Goal: Transaction & Acquisition: Book appointment/travel/reservation

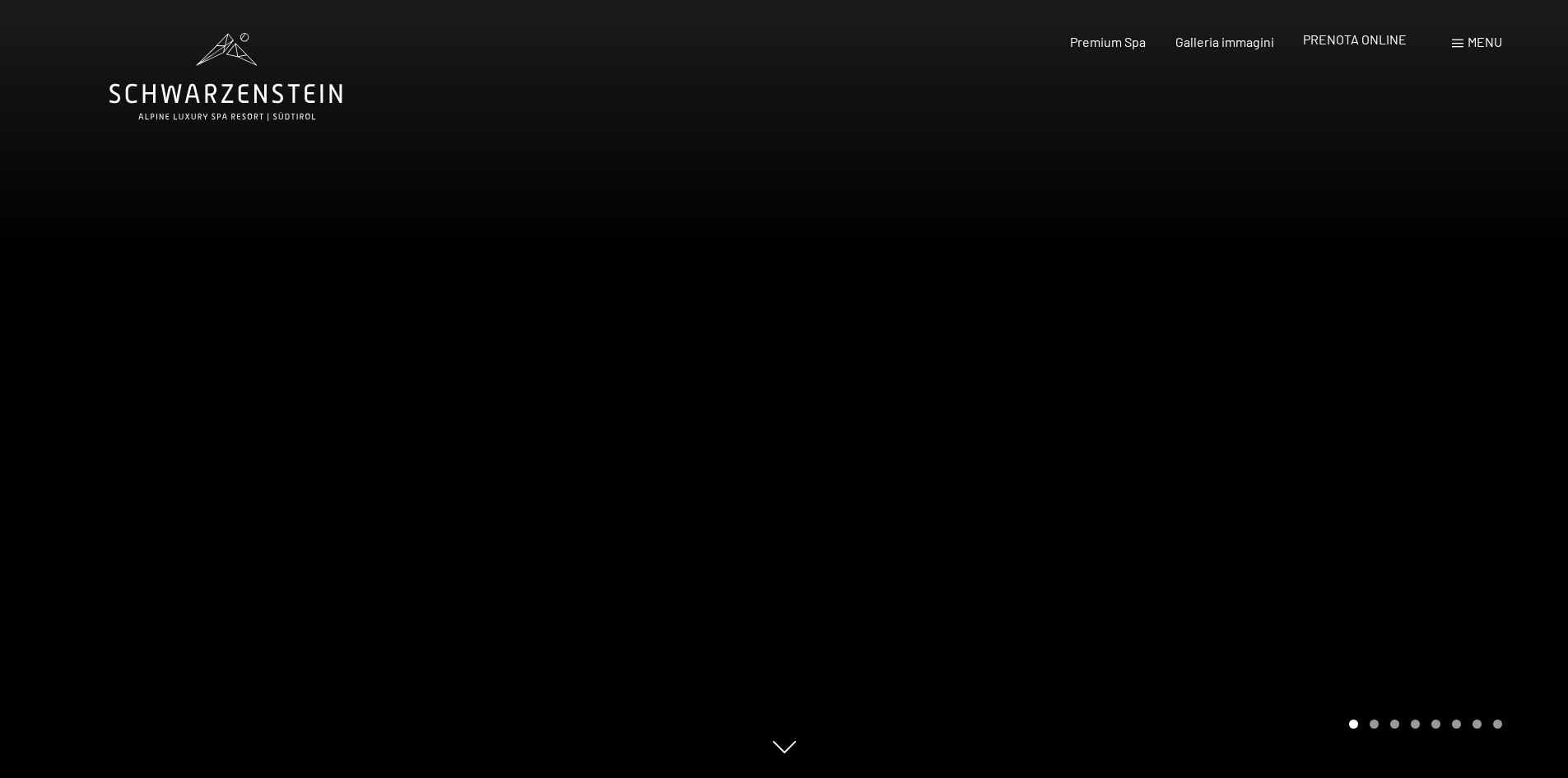
click at [1343, 41] on span "PRENOTA ONLINE" at bounding box center [1354, 39] width 104 height 16
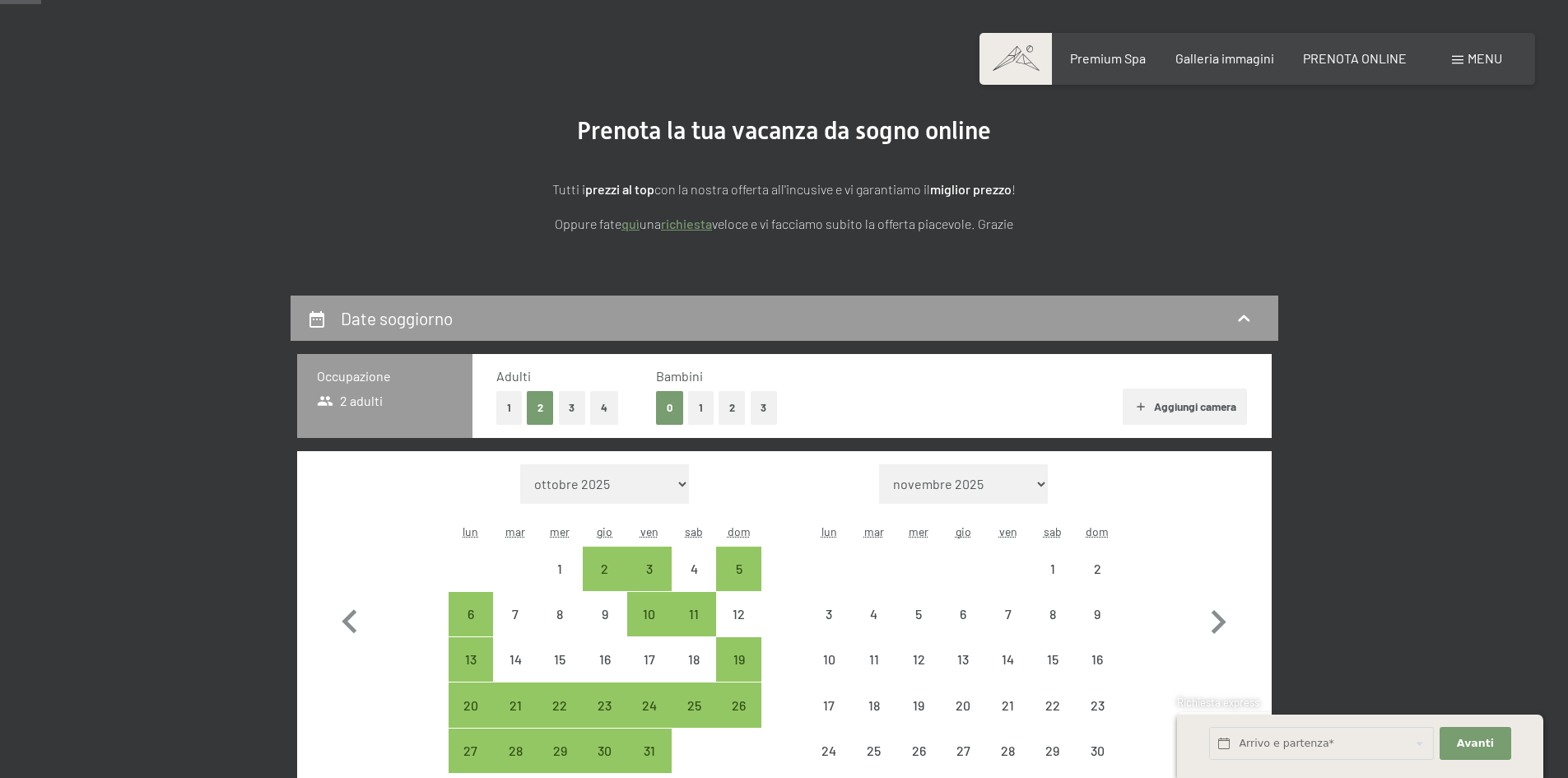
scroll to position [247, 0]
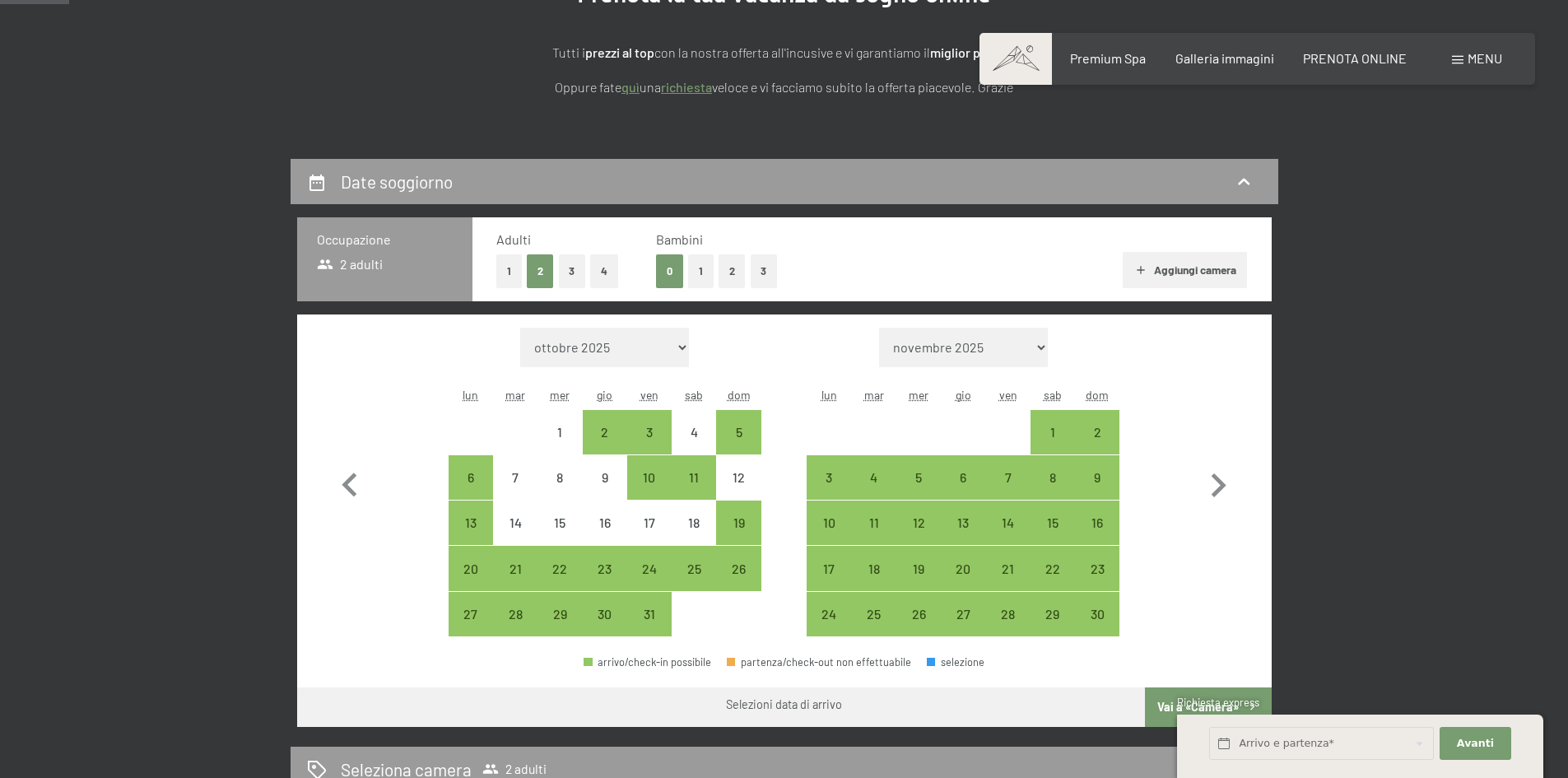
click at [740, 274] on button "2" at bounding box center [732, 271] width 27 height 34
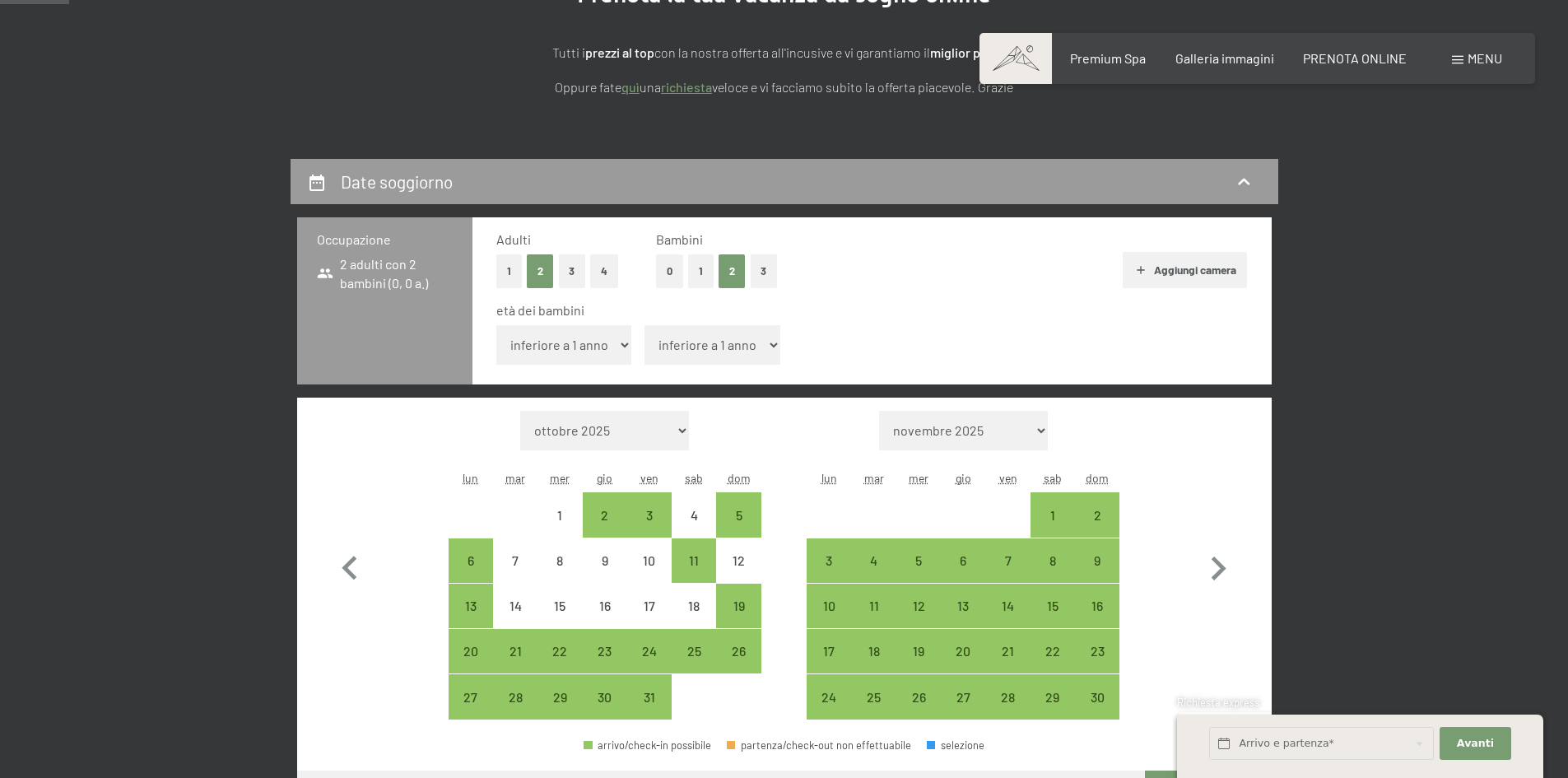
click at [553, 346] on select "inferiore a 1 anno 1 anno 2 anni 3 anni 4 anni 5 anni 6 anni 7 anni 8 anni 9 an…" at bounding box center [564, 345] width 136 height 39
select select "1"
click at [496, 325] on select "inferiore a 1 anno 1 anno 2 anni 3 anni 4 anni 5 anni 6 anni 7 anni 8 anni 9 an…" at bounding box center [564, 345] width 136 height 39
click at [653, 513] on div "3" at bounding box center [649, 529] width 41 height 41
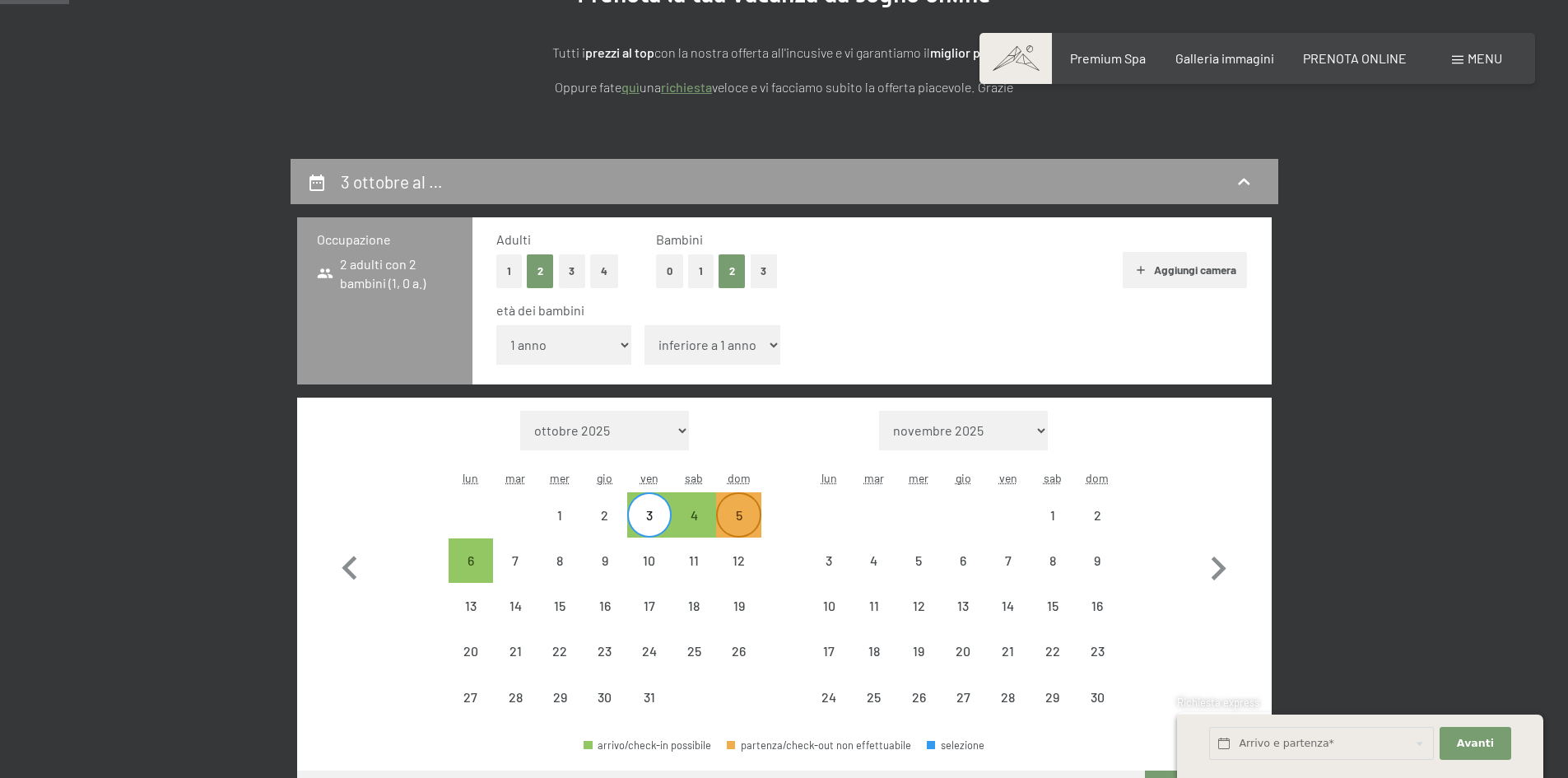
click at [740, 510] on div "5" at bounding box center [738, 529] width 41 height 41
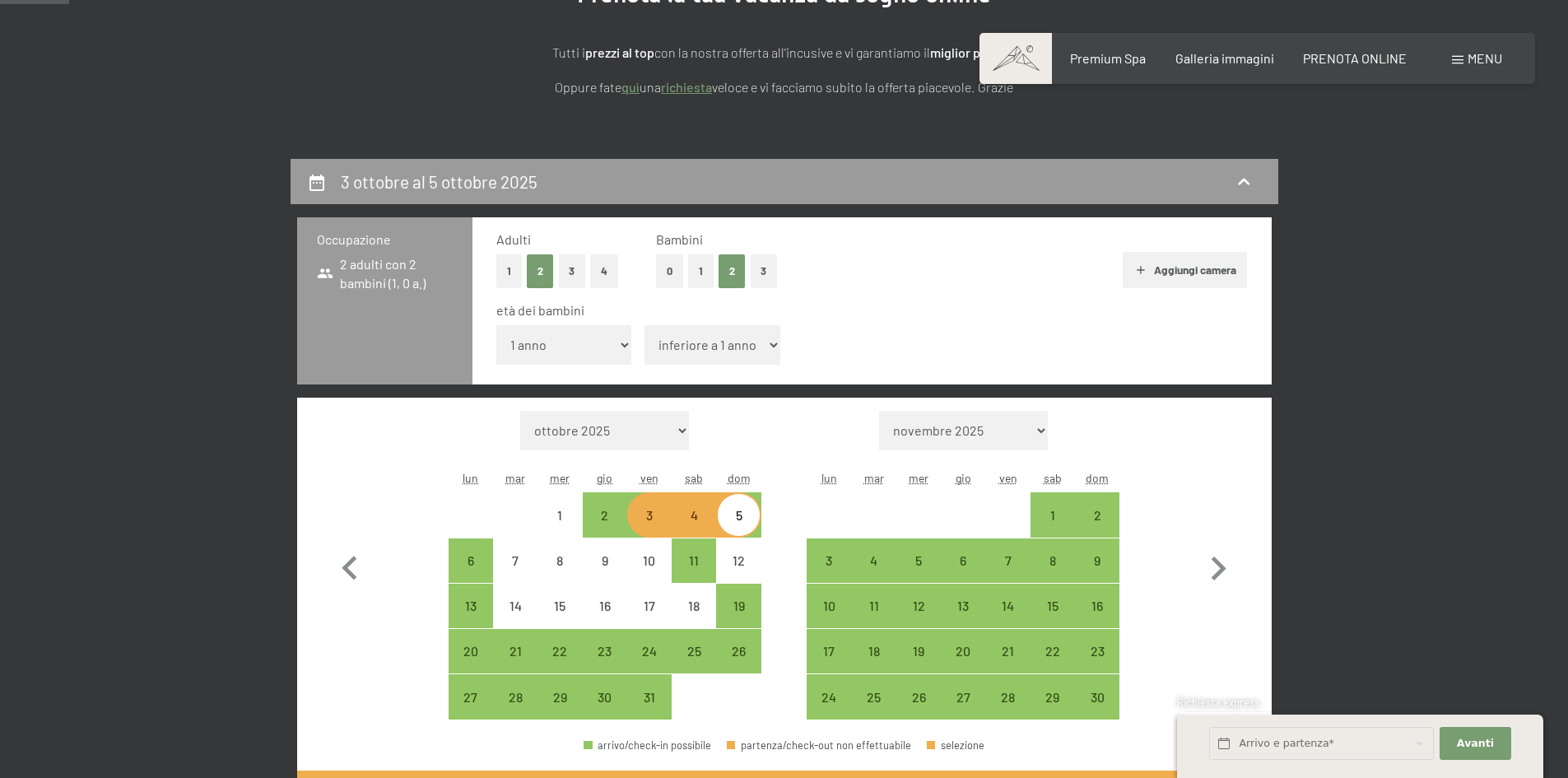
click at [657, 513] on div "3" at bounding box center [649, 529] width 41 height 41
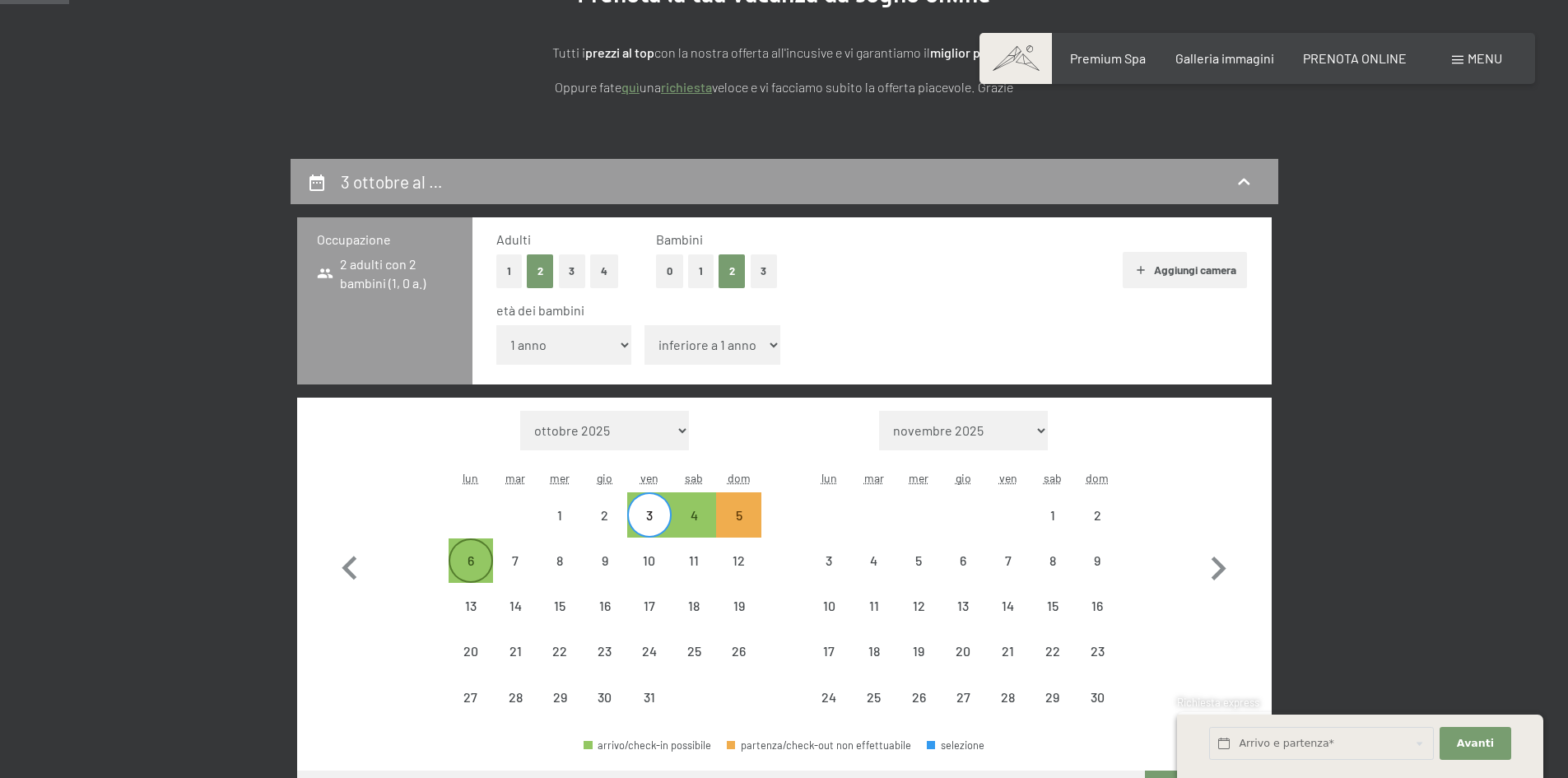
click at [474, 551] on div "6" at bounding box center [470, 560] width 41 height 41
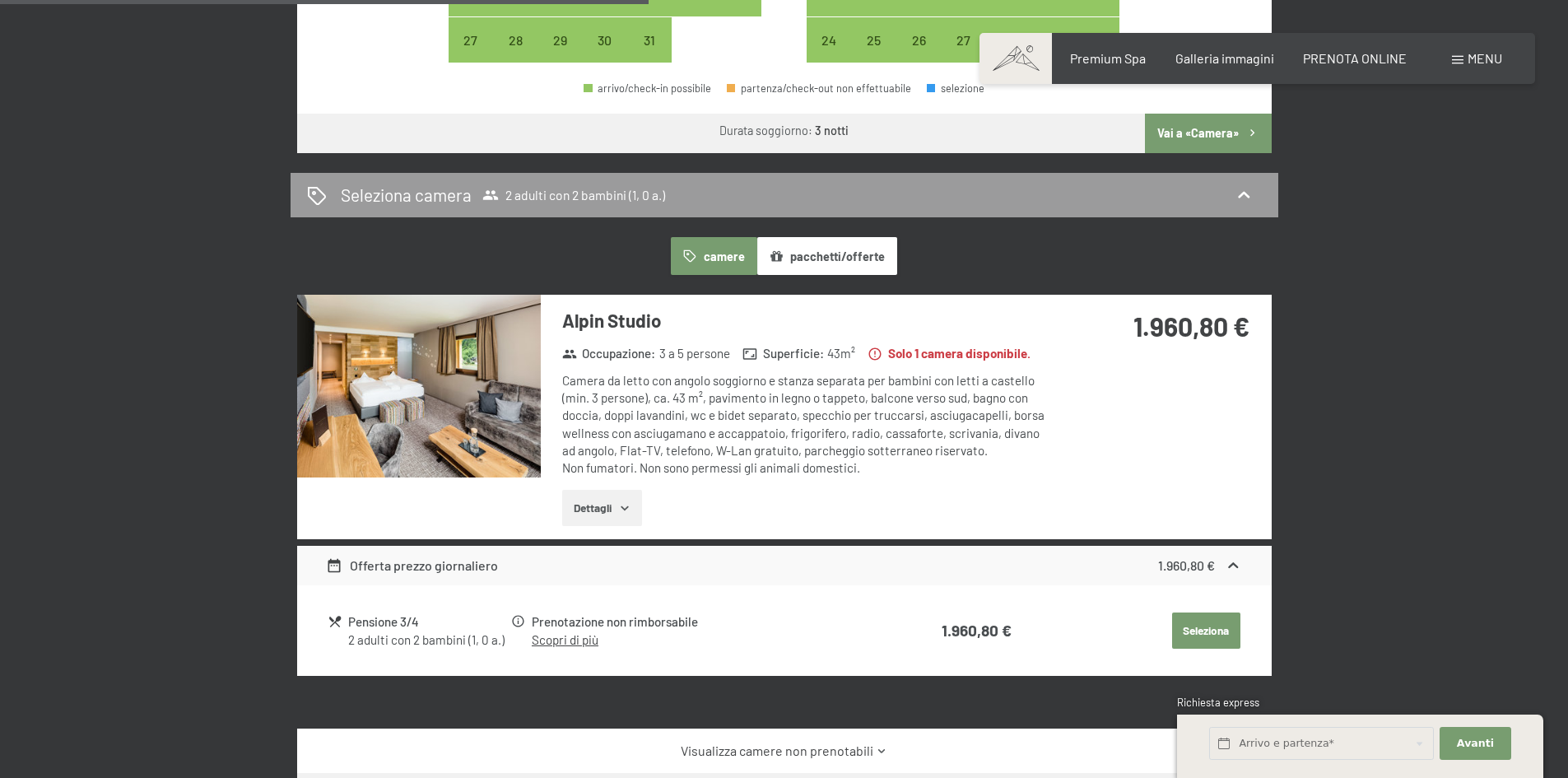
scroll to position [905, 0]
